Goal: Navigation & Orientation: Understand site structure

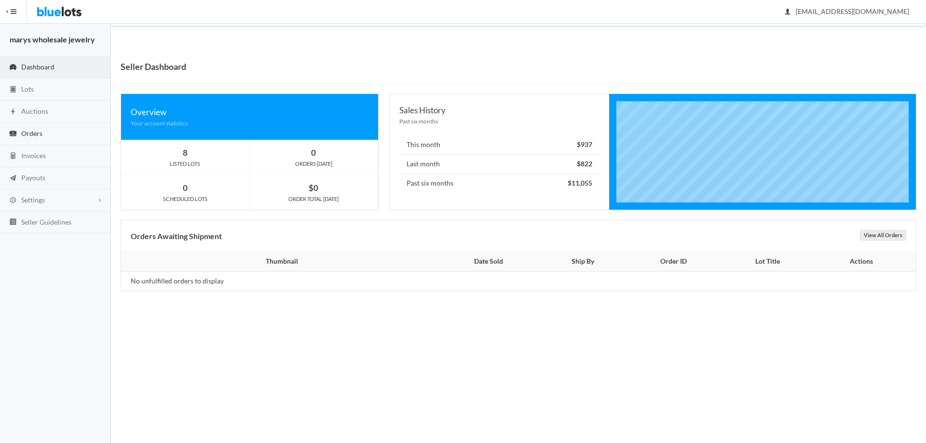
click at [36, 133] on span "Orders" at bounding box center [31, 133] width 21 height 8
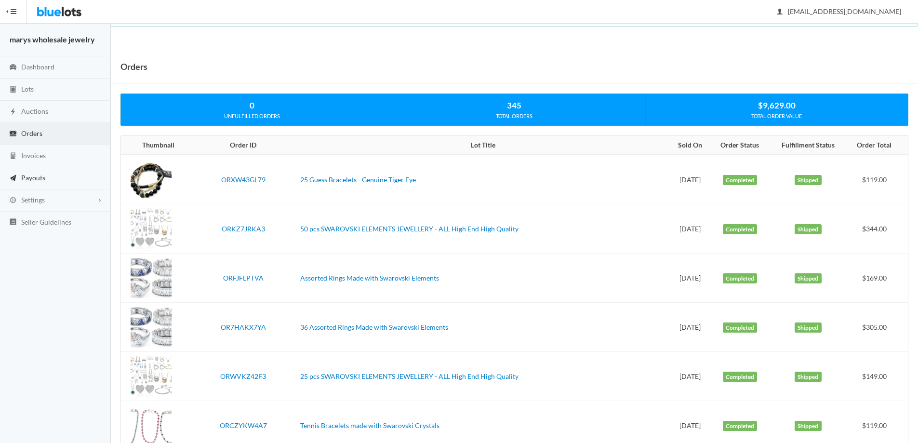
click at [29, 176] on span "Payouts" at bounding box center [33, 178] width 24 height 8
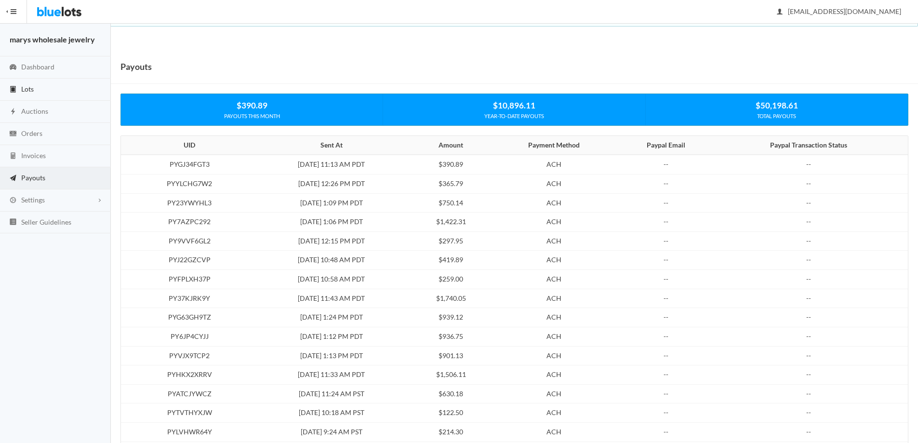
click at [37, 88] on link "Lots" at bounding box center [55, 90] width 111 height 22
